Goal: Task Accomplishment & Management: Use online tool/utility

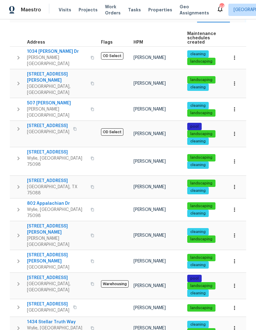
scroll to position [85, 0]
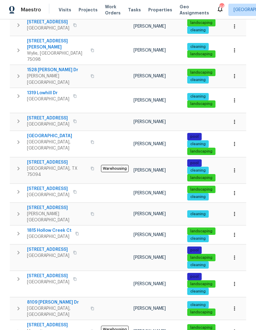
scroll to position [308, 0]
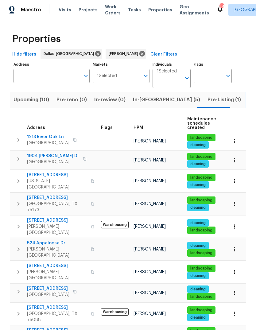
scroll to position [0, 0]
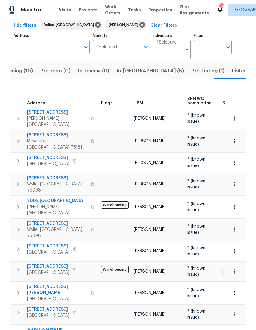
scroll to position [29, 0]
click at [47, 263] on span "[STREET_ADDRESS]" at bounding box center [48, 266] width 42 height 6
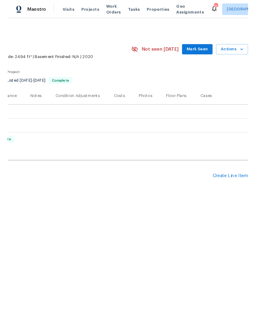
scroll to position [0, 91]
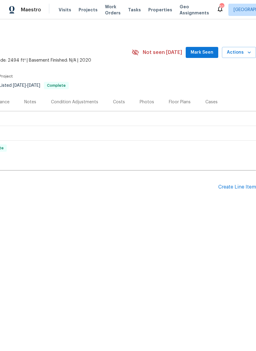
click at [229, 189] on div "Create Line Item" at bounding box center [237, 187] width 38 height 6
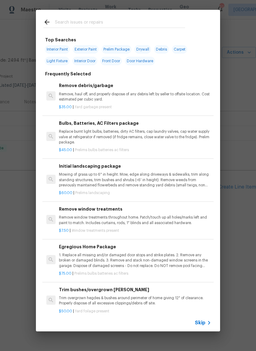
click at [105, 20] on input "text" at bounding box center [120, 22] width 130 height 9
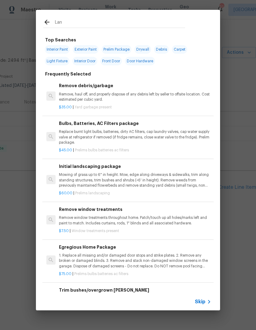
type input "Land"
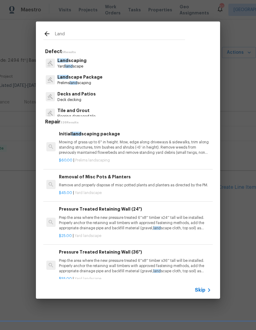
click at [77, 62] on p "Land scaping" at bounding box center [71, 60] width 29 height 6
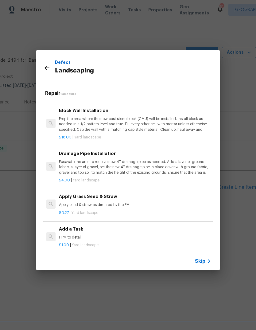
scroll to position [387, 0]
click at [76, 235] on p "HPM to detail" at bounding box center [135, 237] width 152 height 5
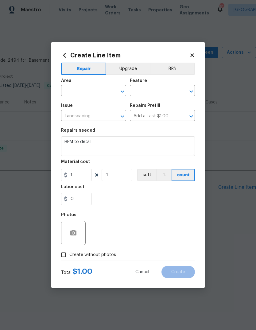
click at [94, 88] on input "text" at bounding box center [85, 91] width 48 height 10
click at [74, 106] on li "Back" at bounding box center [93, 105] width 65 height 10
type input "Back"
click at [154, 88] on input "text" at bounding box center [154, 91] width 48 height 10
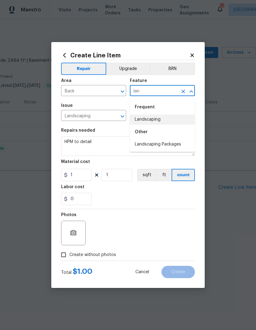
click at [146, 121] on li "Landscaping" at bounding box center [162, 119] width 65 height 10
type input "Landscaping"
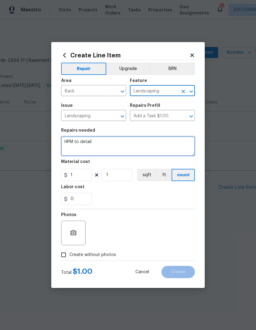
click at [131, 144] on textarea "HPM to detail" at bounding box center [128, 146] width 134 height 20
type textarea "H"
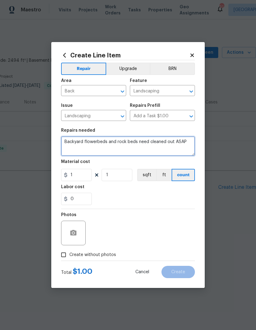
type textarea "Backyard flowerbeds and rock beds need cleaned out ASAP"
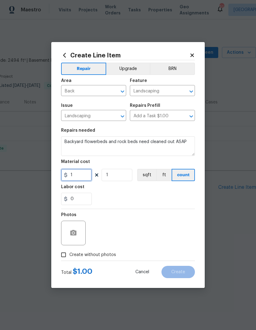
click at [80, 176] on input "1" at bounding box center [76, 175] width 31 height 12
click at [116, 177] on input "1" at bounding box center [117, 175] width 31 height 12
type input "200"
click at [130, 200] on div "0" at bounding box center [128, 199] width 134 height 12
click at [79, 231] on button "button" at bounding box center [73, 232] width 15 height 15
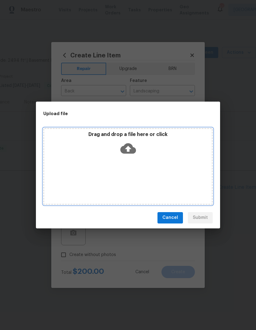
click at [133, 150] on icon at bounding box center [128, 148] width 16 height 10
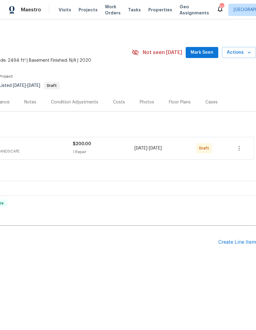
scroll to position [0, 91]
click at [240, 149] on icon "button" at bounding box center [238, 147] width 7 height 7
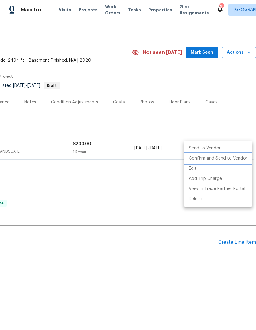
click at [229, 160] on li "Confirm and Send to Vendor" at bounding box center [218, 158] width 68 height 10
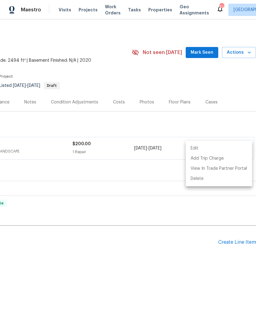
click at [159, 278] on div at bounding box center [128, 165] width 256 height 330
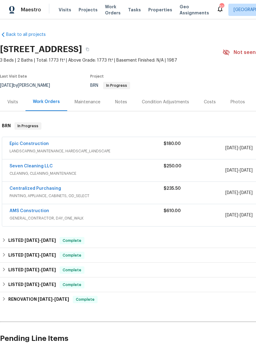
click at [36, 144] on link "Epic Construction" at bounding box center [29, 144] width 39 height 4
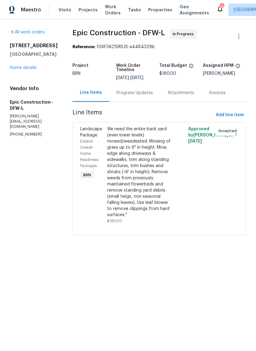
click at [125, 90] on div "Progress Updates" at bounding box center [135, 93] width 36 height 6
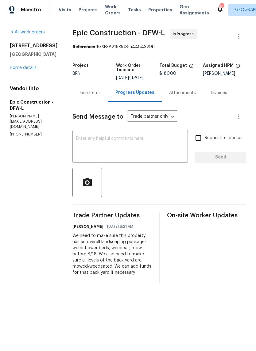
click at [142, 139] on textarea at bounding box center [130, 146] width 108 height 21
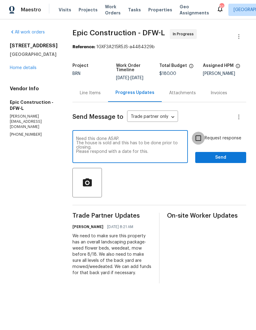
type textarea "Need this done ASAP. The house is sold and this has to be done prior to closing…"
click at [203, 134] on input "Request response" at bounding box center [198, 138] width 13 height 13
checkbox input "true"
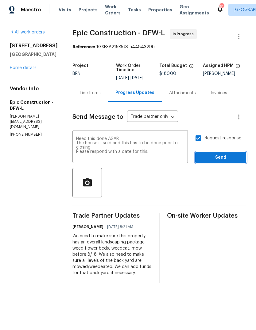
click at [222, 154] on span "Send" at bounding box center [220, 158] width 41 height 8
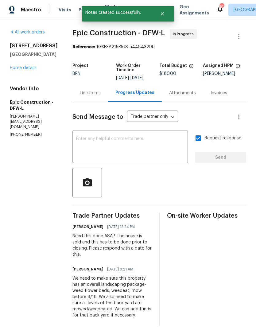
click at [22, 70] on link "Home details" at bounding box center [23, 68] width 27 height 4
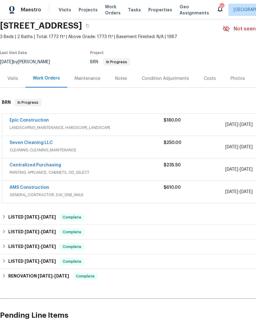
scroll to position [24, 0]
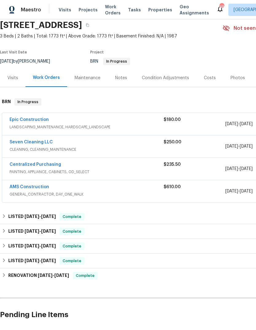
click at [87, 10] on span "Projects" at bounding box center [88, 10] width 19 height 6
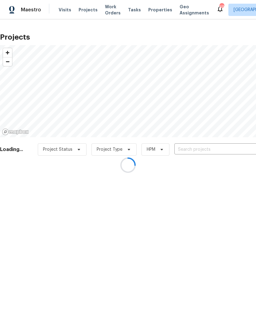
click at [203, 151] on div at bounding box center [128, 165] width 256 height 330
click at [206, 147] on div at bounding box center [128, 165] width 256 height 330
click at [200, 149] on div at bounding box center [128, 165] width 256 height 330
click at [193, 147] on div at bounding box center [128, 165] width 256 height 330
click at [190, 149] on div at bounding box center [128, 165] width 256 height 330
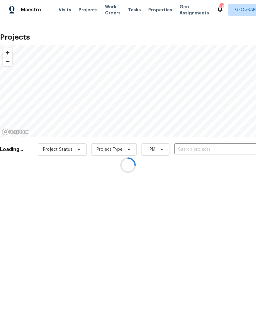
click at [192, 151] on div at bounding box center [128, 165] width 256 height 330
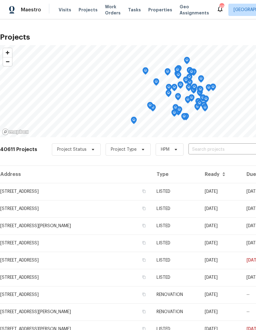
click at [216, 147] on input "text" at bounding box center [223, 150] width 70 height 10
type input "617 ridge"
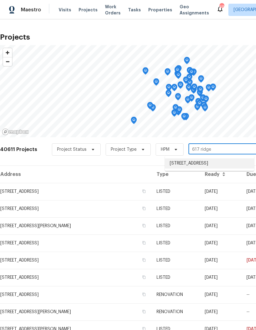
click at [216, 167] on li "[STREET_ADDRESS]" at bounding box center [209, 163] width 89 height 10
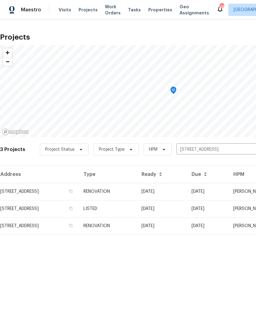
click at [201, 254] on html "Maestro Visits Projects Work Orders Tasks Properties Geo Assignments 49 [GEOGRA…" at bounding box center [128, 127] width 256 height 254
click at [40, 199] on td "[STREET_ADDRESS]" at bounding box center [39, 191] width 79 height 17
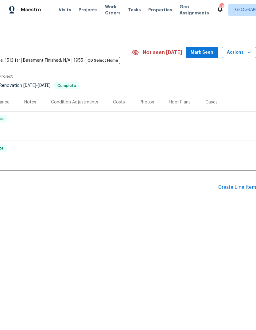
scroll to position [0, 91]
click at [245, 55] on span "Actions" at bounding box center [239, 53] width 24 height 8
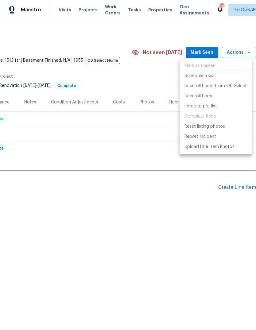
click at [209, 75] on p "Schedule a visit" at bounding box center [200, 76] width 32 height 6
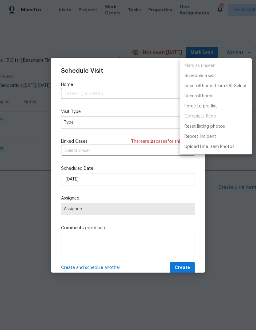
click at [100, 125] on div at bounding box center [128, 165] width 256 height 330
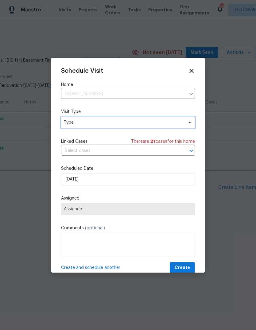
click at [110, 123] on span "Type" at bounding box center [123, 122] width 119 height 6
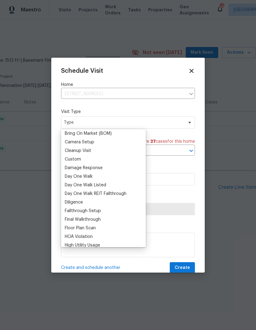
scroll to position [77, 0]
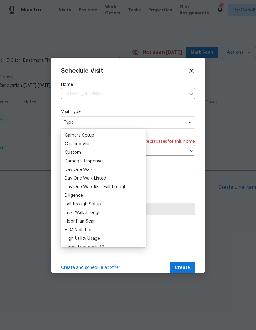
click at [80, 151] on div "Custom" at bounding box center [73, 152] width 16 height 6
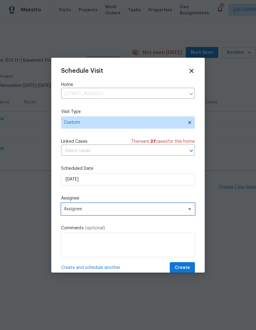
click at [105, 209] on span "Assignee" at bounding box center [124, 208] width 120 height 5
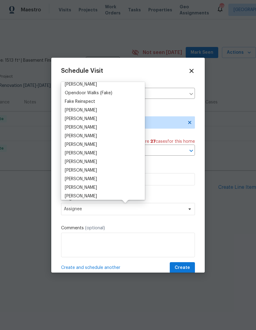
scroll to position [40, 0]
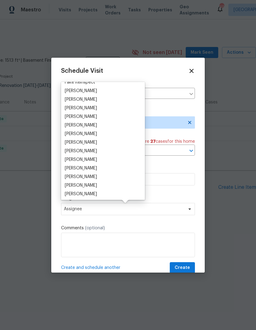
click at [82, 175] on div "[PERSON_NAME]" at bounding box center [81, 177] width 32 height 6
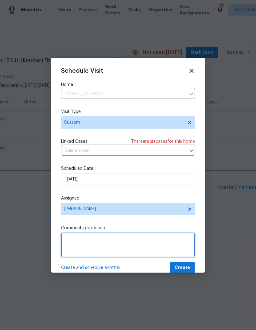
click at [100, 239] on textarea at bounding box center [128, 244] width 134 height 25
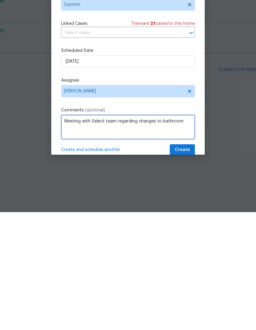
type textarea "Meeting with Select team regarding changes to bathroom"
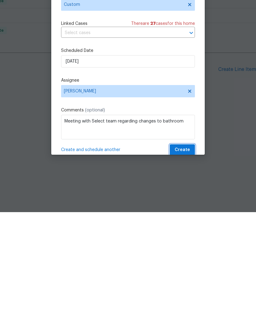
click at [190, 262] on button "Create" at bounding box center [182, 267] width 25 height 11
